Goal: Task Accomplishment & Management: Manage account settings

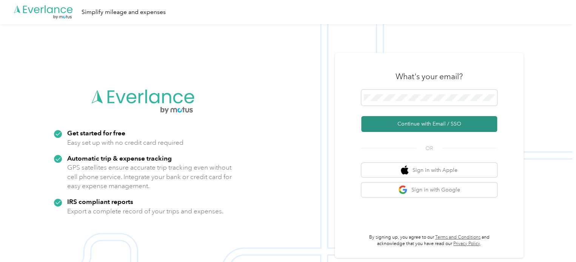
click at [424, 119] on button "Continue with Email / SSO" at bounding box center [429, 124] width 136 height 16
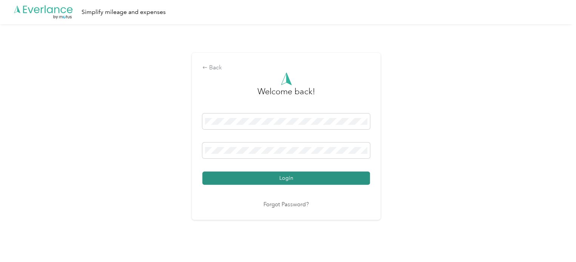
click at [308, 183] on button "Login" at bounding box center [286, 178] width 168 height 13
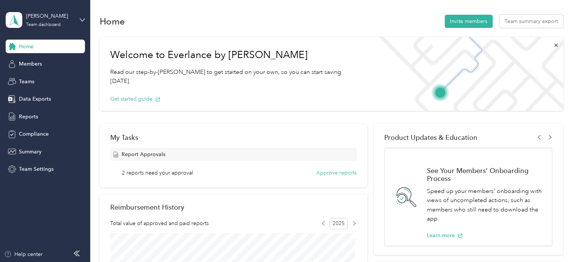
click at [34, 109] on div "Home Members Teams Data Exports Reports Compliance Summary Team Settings" at bounding box center [45, 108] width 79 height 137
click at [33, 113] on span "Reports" at bounding box center [28, 117] width 19 height 8
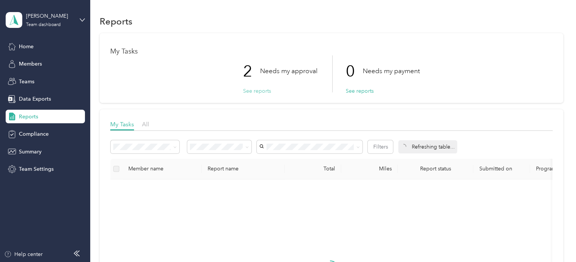
click at [255, 89] on button "See reports" at bounding box center [257, 91] width 28 height 8
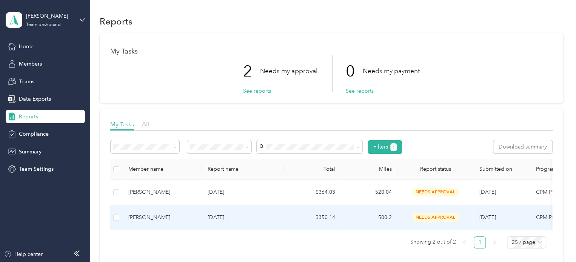
click at [151, 216] on div "[PERSON_NAME]" at bounding box center [161, 218] width 67 height 8
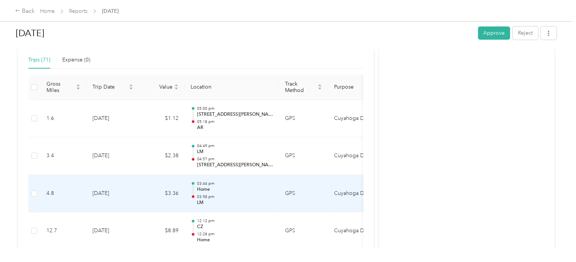
scroll to position [172, 0]
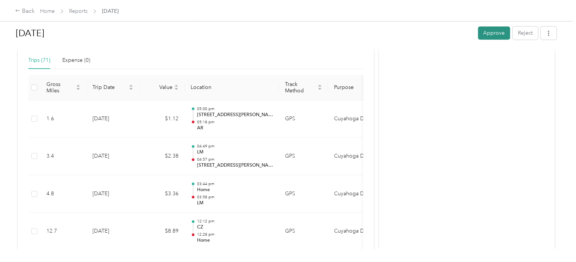
click at [495, 34] on button "Approve" at bounding box center [494, 32] width 32 height 13
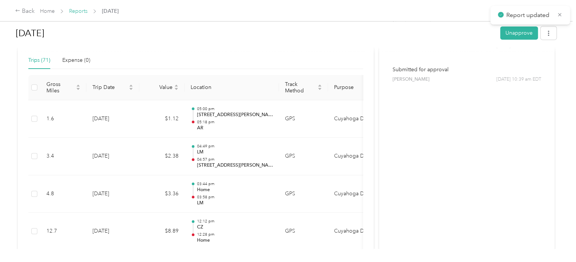
click at [81, 14] on link "Reports" at bounding box center [78, 11] width 18 height 6
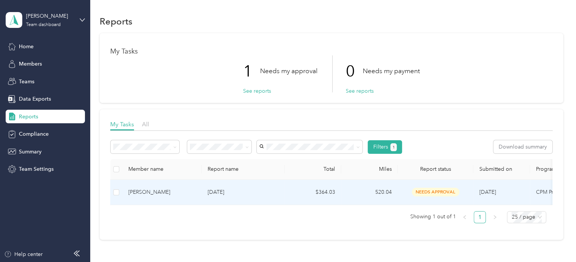
click at [163, 189] on div "[PERSON_NAME]" at bounding box center [161, 192] width 67 height 8
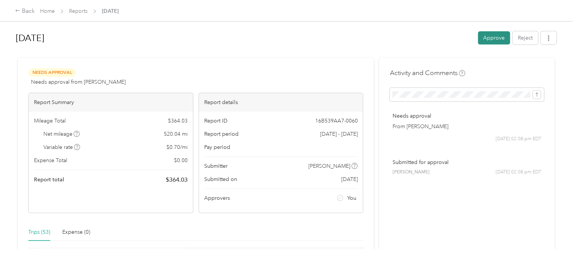
click at [485, 38] on button "Approve" at bounding box center [494, 37] width 32 height 13
